Goal: Information Seeking & Learning: Understand process/instructions

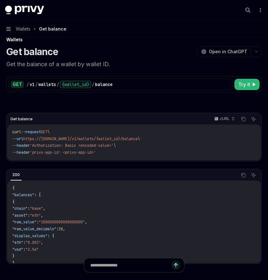
scroll to position [23, 0]
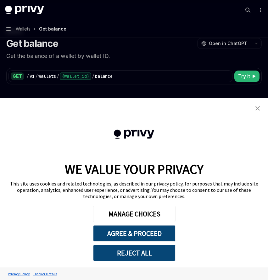
click at [260, 102] on link "close banner" at bounding box center [258, 108] width 13 height 13
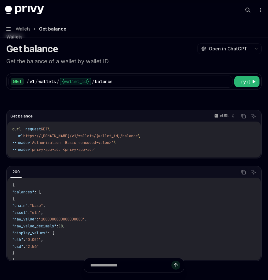
scroll to position [0, 0]
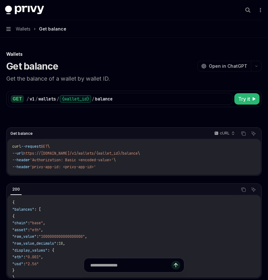
click at [26, 31] on span "Wallets" at bounding box center [23, 29] width 15 height 8
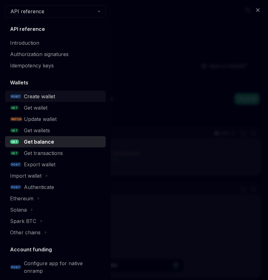
click at [54, 97] on div "Create wallet" at bounding box center [39, 97] width 31 height 8
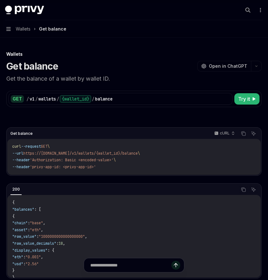
click at [25, 25] on button "Navigation Wallets Get balance" at bounding box center [134, 29] width 268 height 18
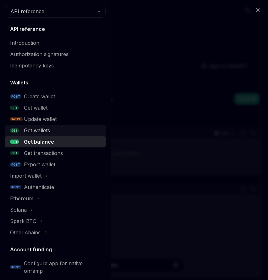
click at [51, 129] on div "Get wallets" at bounding box center [63, 131] width 78 height 8
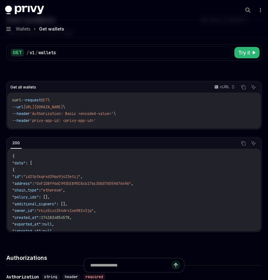
scroll to position [47, 0]
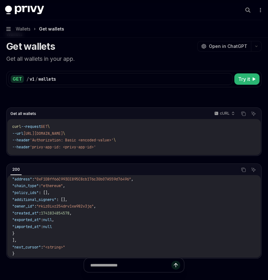
scroll to position [27, 0]
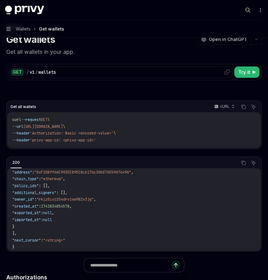
click at [227, 73] on icon at bounding box center [227, 72] width 5 height 5
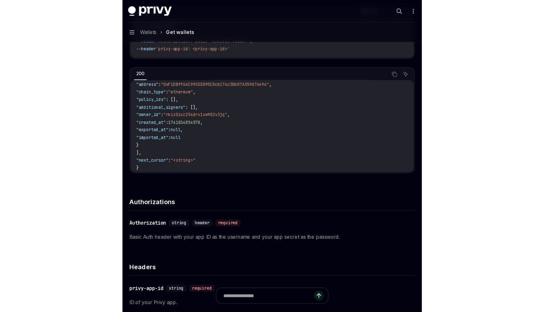
scroll to position [126, 0]
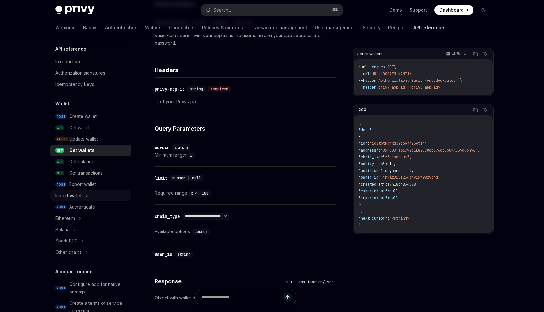
click at [90, 196] on div "Import wallet" at bounding box center [90, 195] width 81 height 11
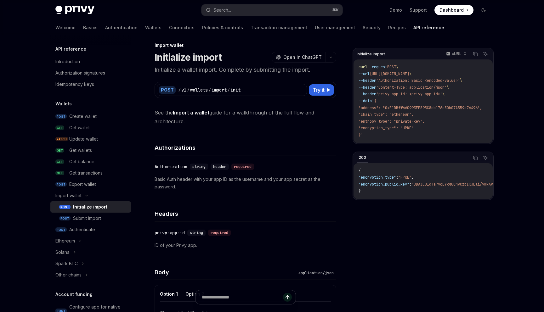
scroll to position [16, 0]
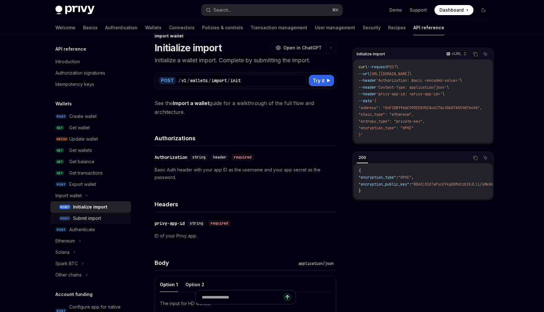
click at [95, 219] on div "Submit import" at bounding box center [87, 219] width 28 height 8
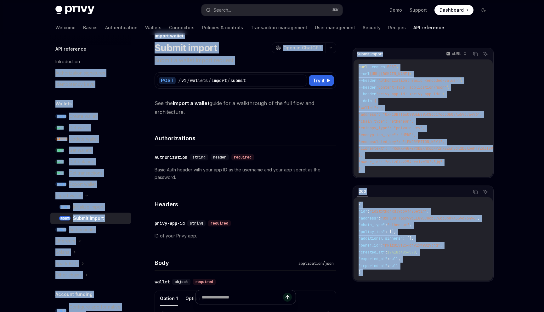
drag, startPoint x: 244, startPoint y: 61, endPoint x: 132, endPoint y: 61, distance: 112.1
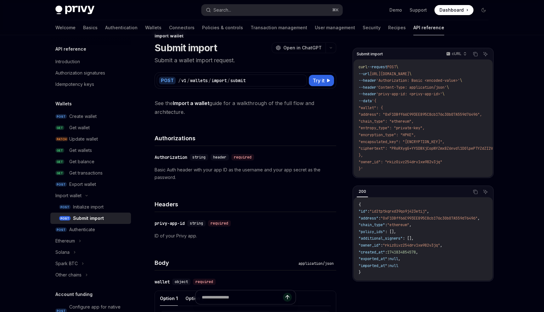
click at [173, 62] on p "Submit a wallet import request." at bounding box center [246, 60] width 182 height 9
drag, startPoint x: 235, startPoint y: 57, endPoint x: 149, endPoint y: 59, distance: 85.4
click at [232, 53] on div "Submit import OpenAI Open in ChatGPT" at bounding box center [246, 47] width 182 height 11
drag, startPoint x: 242, startPoint y: 56, endPoint x: 156, endPoint y: 58, distance: 85.7
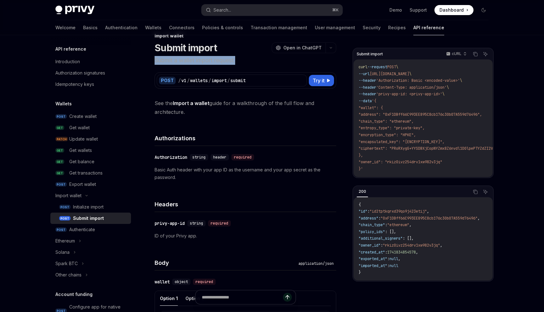
click at [156, 58] on p "Submit a wallet import request." at bounding box center [246, 60] width 182 height 9
copy p "Submit a wallet import request."
click at [96, 233] on div "Authenticate" at bounding box center [98, 230] width 58 height 8
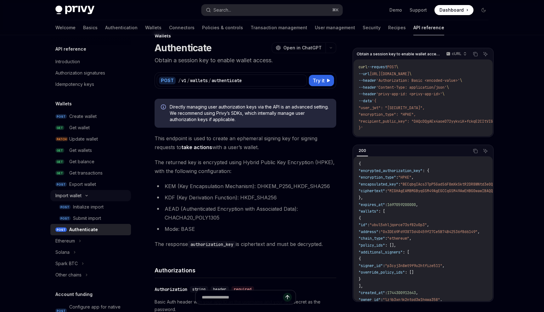
click at [93, 196] on div "Import wallet" at bounding box center [90, 195] width 81 height 11
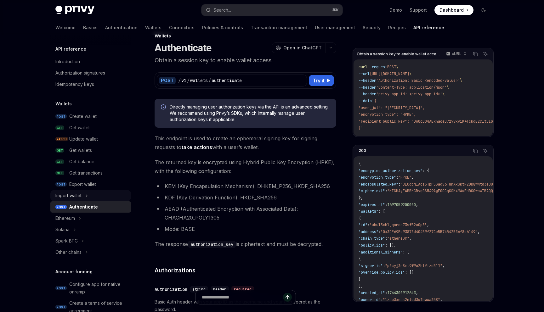
click at [92, 196] on div "Import wallet" at bounding box center [90, 195] width 81 height 11
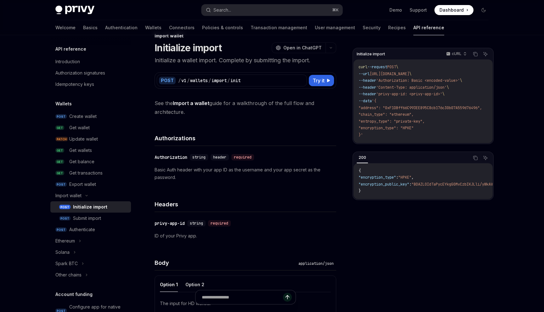
click at [88, 206] on div "Initialize import" at bounding box center [90, 207] width 34 height 8
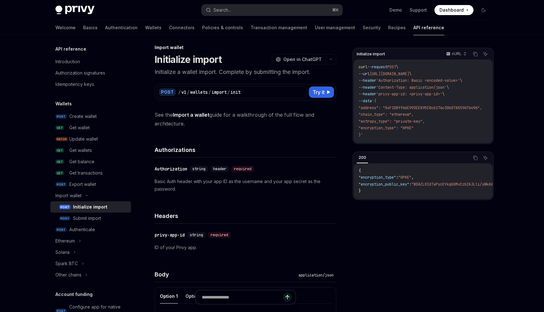
drag, startPoint x: 192, startPoint y: 124, endPoint x: 150, endPoint y: 117, distance: 43.1
copy span "See the Import a wallet guide for a walkthrough of the full flow and architectu…"
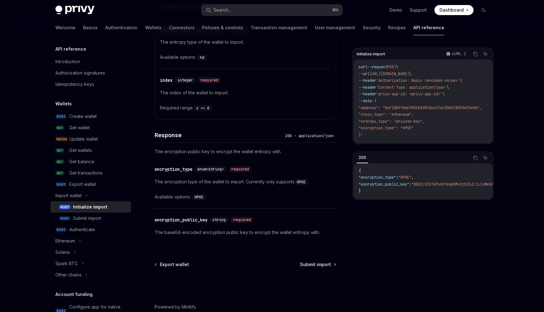
scroll to position [444, 0]
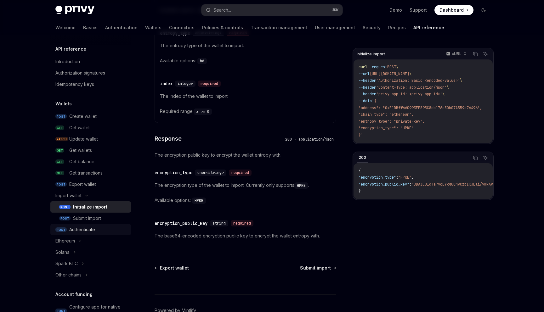
click at [84, 235] on link "POST Authenticate" at bounding box center [90, 229] width 81 height 11
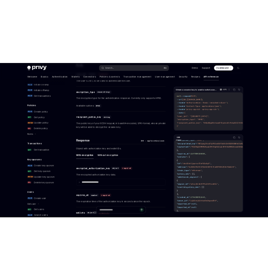
scroll to position [325, 0]
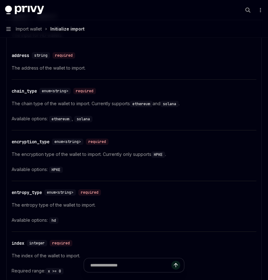
scroll to position [444, 0]
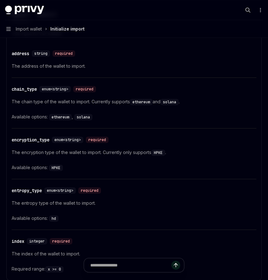
click at [27, 22] on button "Navigation Import wallet Initialize import" at bounding box center [134, 29] width 268 height 18
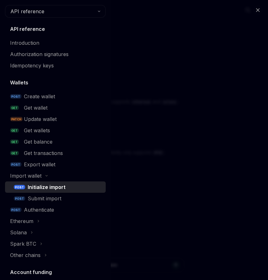
click at [27, 28] on h5 "API reference" at bounding box center [27, 29] width 35 height 8
click at [58, 189] on div "Initialize import" at bounding box center [47, 187] width 38 height 8
click at [176, 166] on div "Close navigation API reference API reference Introduction Authorization signatu…" at bounding box center [134, 140] width 268 height 280
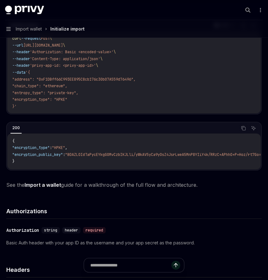
scroll to position [109, 0]
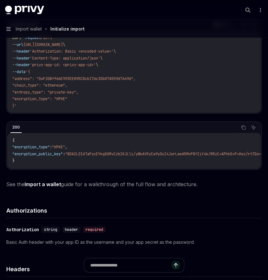
drag, startPoint x: 202, startPoint y: 182, endPoint x: 65, endPoint y: 186, distance: 137.1
click at [65, 186] on span "See the Import a wallet guide for a walkthrough of the full flow and architectu…" at bounding box center [134, 184] width 256 height 9
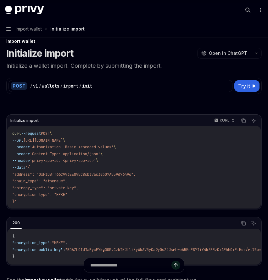
scroll to position [0, 0]
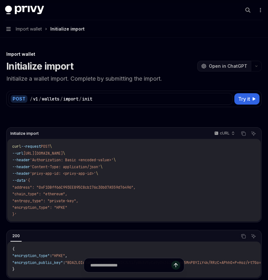
click at [225, 67] on span "Open in ChatGPT" at bounding box center [228, 66] width 38 height 6
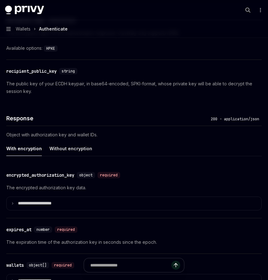
scroll to position [527, 0]
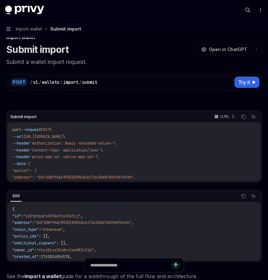
scroll to position [16, 0]
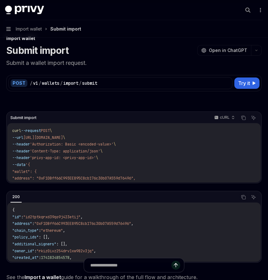
click at [32, 30] on span "Import wallet" at bounding box center [29, 29] width 26 height 8
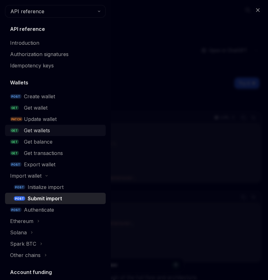
click at [54, 133] on div "Get wallets" at bounding box center [63, 131] width 78 height 8
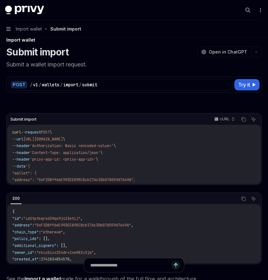
scroll to position [16, 0]
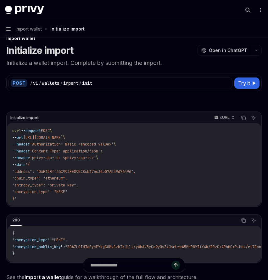
click at [25, 29] on span "Import wallet" at bounding box center [29, 29] width 26 height 8
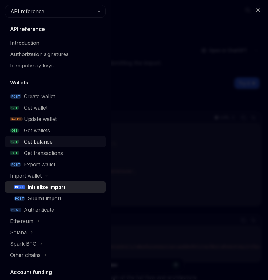
click at [53, 139] on div "Get balance" at bounding box center [63, 142] width 78 height 8
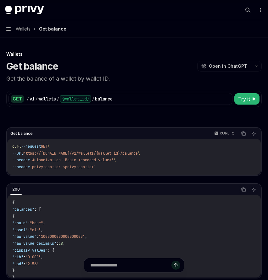
type textarea "*"
